Goal: Information Seeking & Learning: Learn about a topic

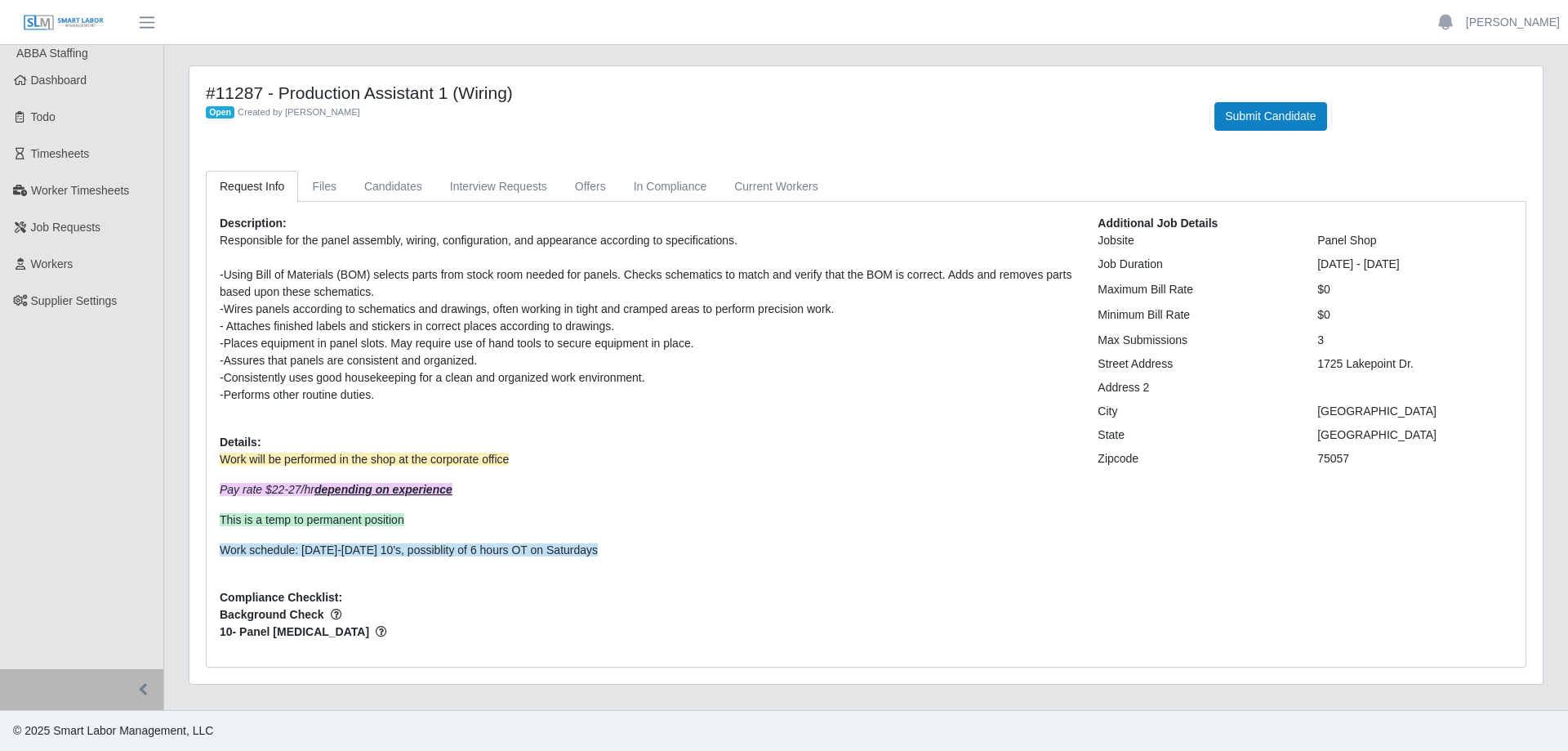
click at [237, 255] on div at bounding box center [647, 258] width 853 height 17
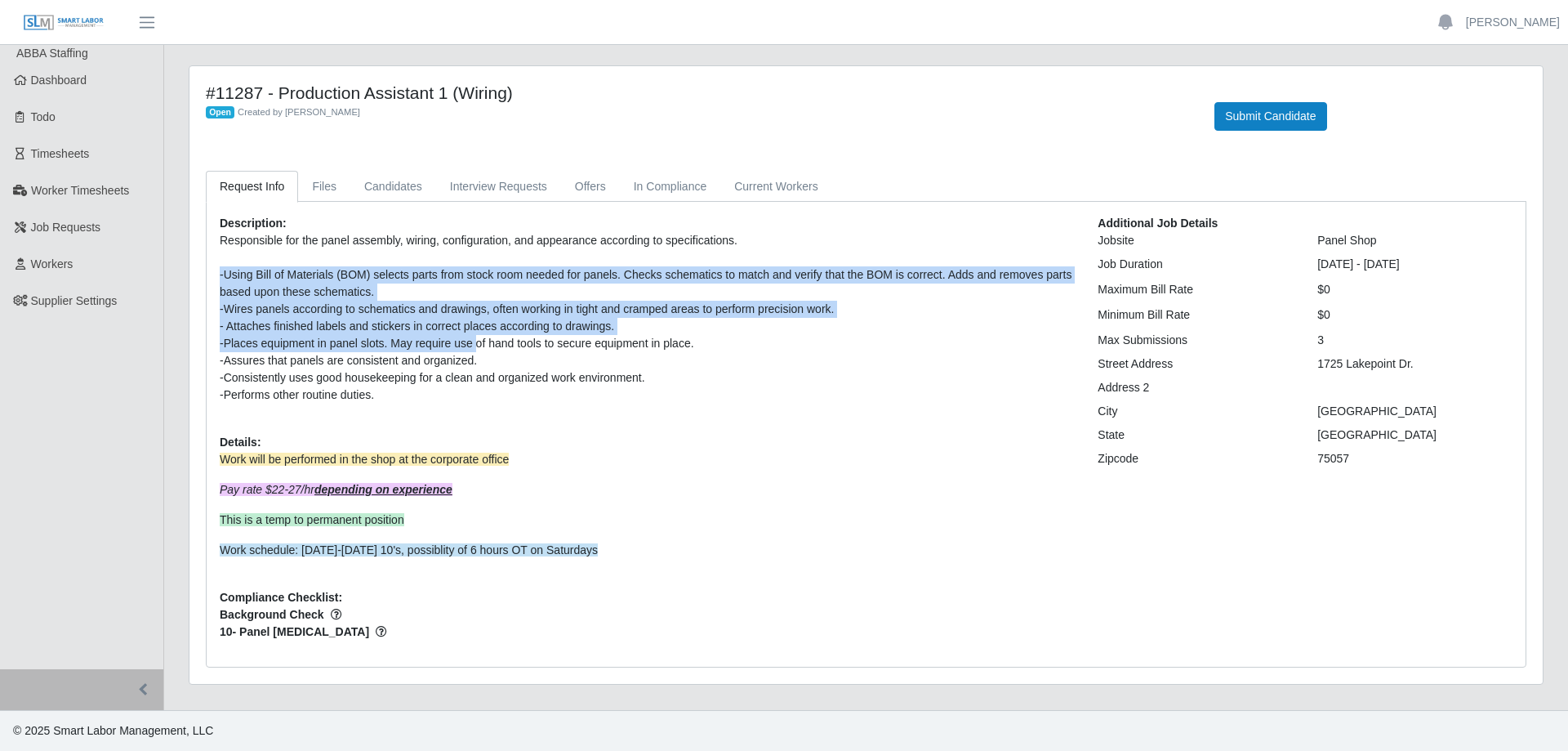
drag, startPoint x: 411, startPoint y: 334, endPoint x: 477, endPoint y: 344, distance: 66.8
click at [477, 344] on p "Responsible for the panel assembly, wiring, configuration, and appearance accor…" at bounding box center [647, 318] width 853 height 172
click at [477, 344] on div "-Places equipment in panel slots. May require use of hand tools to secure equip…" at bounding box center [647, 343] width 853 height 17
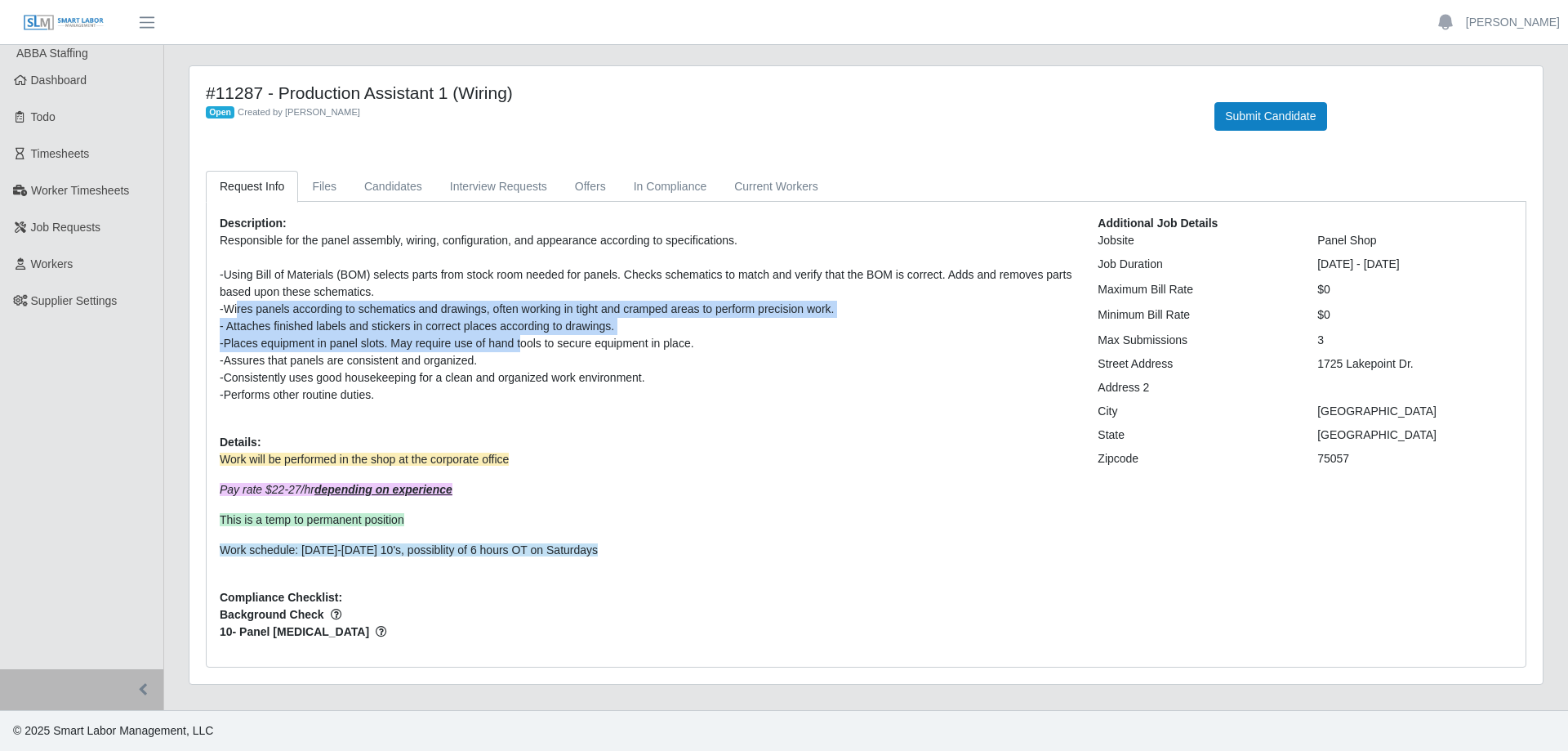
drag, startPoint x: 237, startPoint y: 317, endPoint x: 519, endPoint y: 346, distance: 283.5
click at [519, 346] on p "Responsible for the panel assembly, wiring, configuration, and appearance accor…" at bounding box center [647, 318] width 853 height 172
click at [519, 346] on div "-Places equipment in panel slots. May require use of hand tools to secure equip…" at bounding box center [647, 343] width 853 height 17
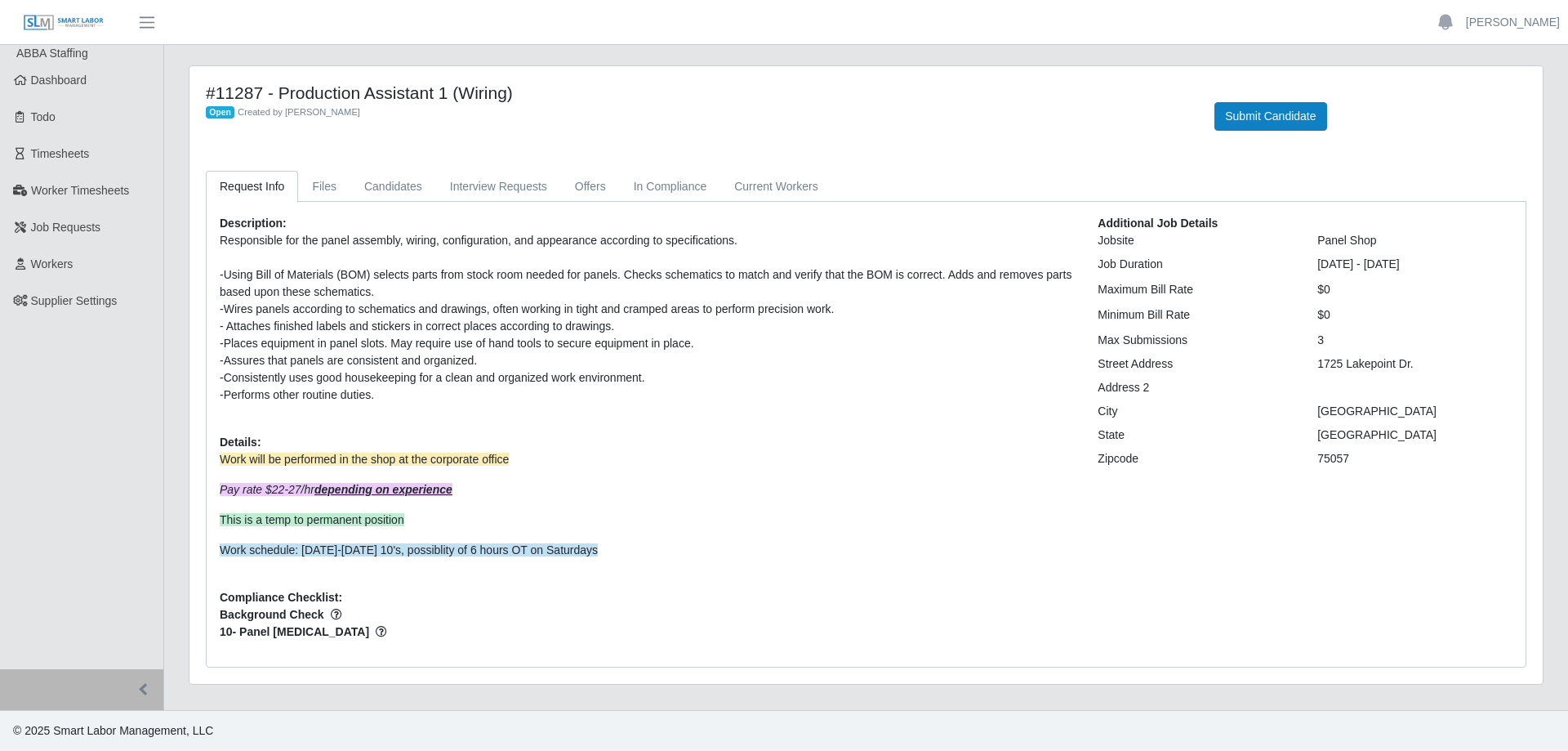
click at [452, 321] on div "- Attaches finished labels and stickers in correct places according to drawings." at bounding box center [647, 326] width 853 height 17
drag, startPoint x: 323, startPoint y: 291, endPoint x: 537, endPoint y: 300, distance: 214.2
click at [537, 300] on div "-Using Bill of Materials (BOM) selects parts from stock room needed for panels.…" at bounding box center [647, 284] width 853 height 34
